Goal: Use online tool/utility

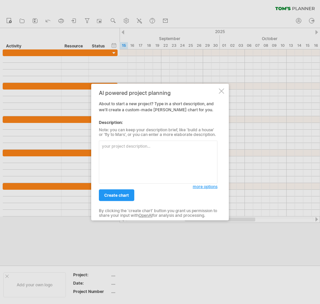
click at [141, 166] on textarea at bounding box center [158, 162] width 119 height 43
paste textarea "第一階段（9/11）： 壓克力缸下訂(約10月1日收到，送到鴻海總部) 第二階段（十月底）： 加入pvc 造景 運作設備定位 配管並跑淡水測試 第三階段（11…"
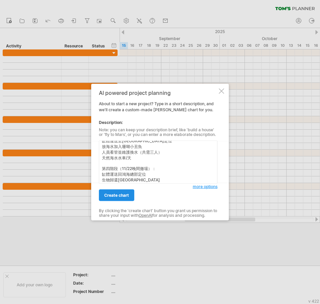
type textarea "第一階段（9/11）： 壓克力缸下訂(約10月1日收到，送到鴻海總部) 第二階段（十月底）： 加入pvc 造景 運作設備定位 配管並跑淡水測試 第三階段（11…"
click at [125, 199] on link "create chart" at bounding box center [116, 196] width 35 height 12
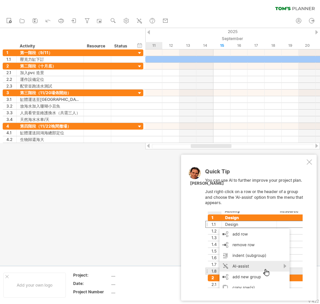
click at [310, 164] on div at bounding box center [309, 162] width 5 height 5
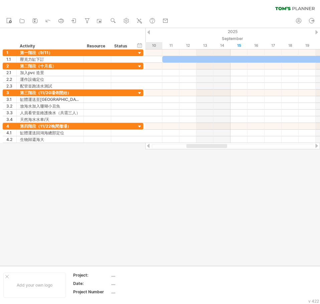
drag, startPoint x: 216, startPoint y: 145, endPoint x: 211, endPoint y: 150, distance: 6.6
click at [211, 150] on div "Trying to reach [DOMAIN_NAME] Connected again... 0% clear filter new 1" at bounding box center [160, 152] width 320 height 304
click at [127, 23] on icon at bounding box center [126, 20] width 5 height 5
select select "*"
select select "**"
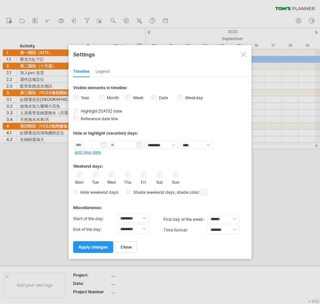
click at [109, 71] on div "Legend" at bounding box center [103, 72] width 14 height 11
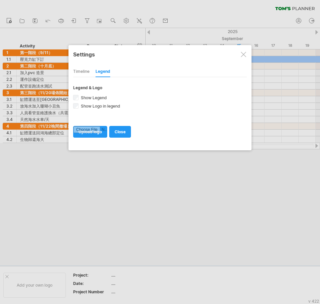
click at [246, 54] on div at bounding box center [243, 54] width 5 height 5
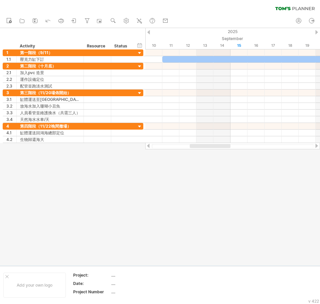
click at [172, 245] on div at bounding box center [160, 147] width 320 height 238
